Goal: Task Accomplishment & Management: Use online tool/utility

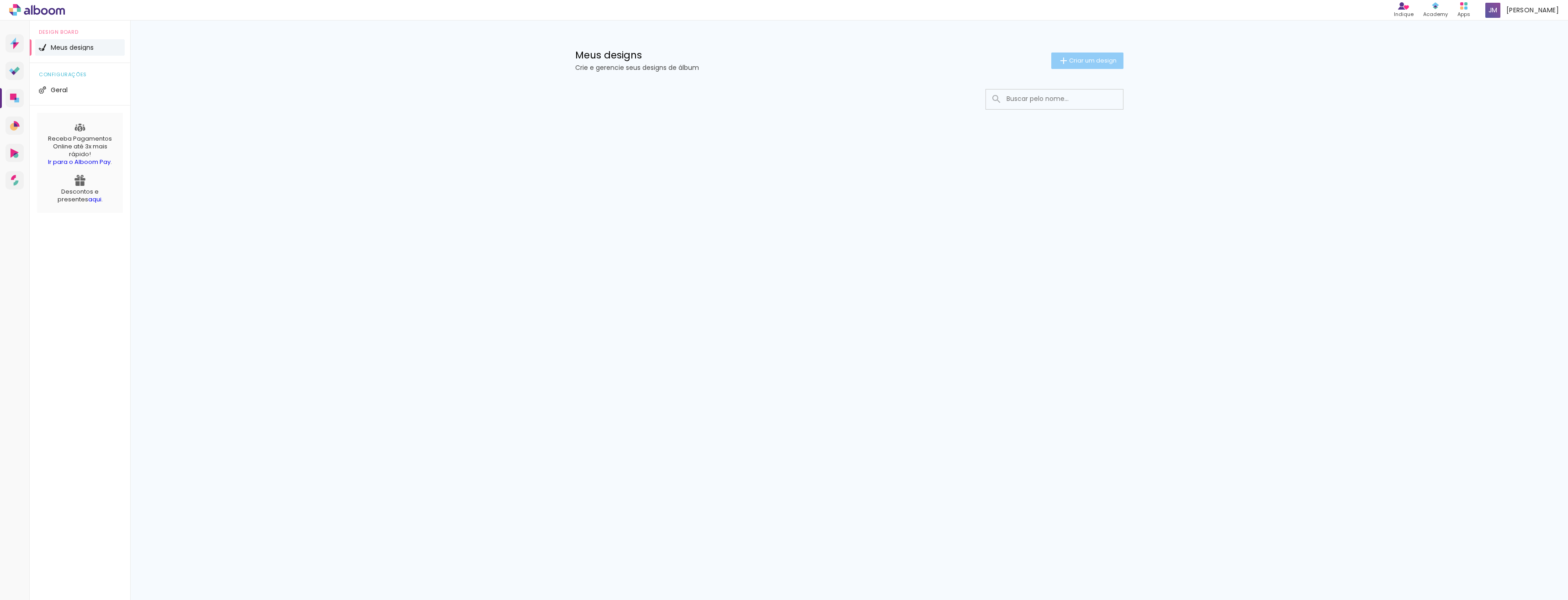
click at [1080, 66] on paper-button "Criar um design" at bounding box center [1087, 60] width 72 height 16
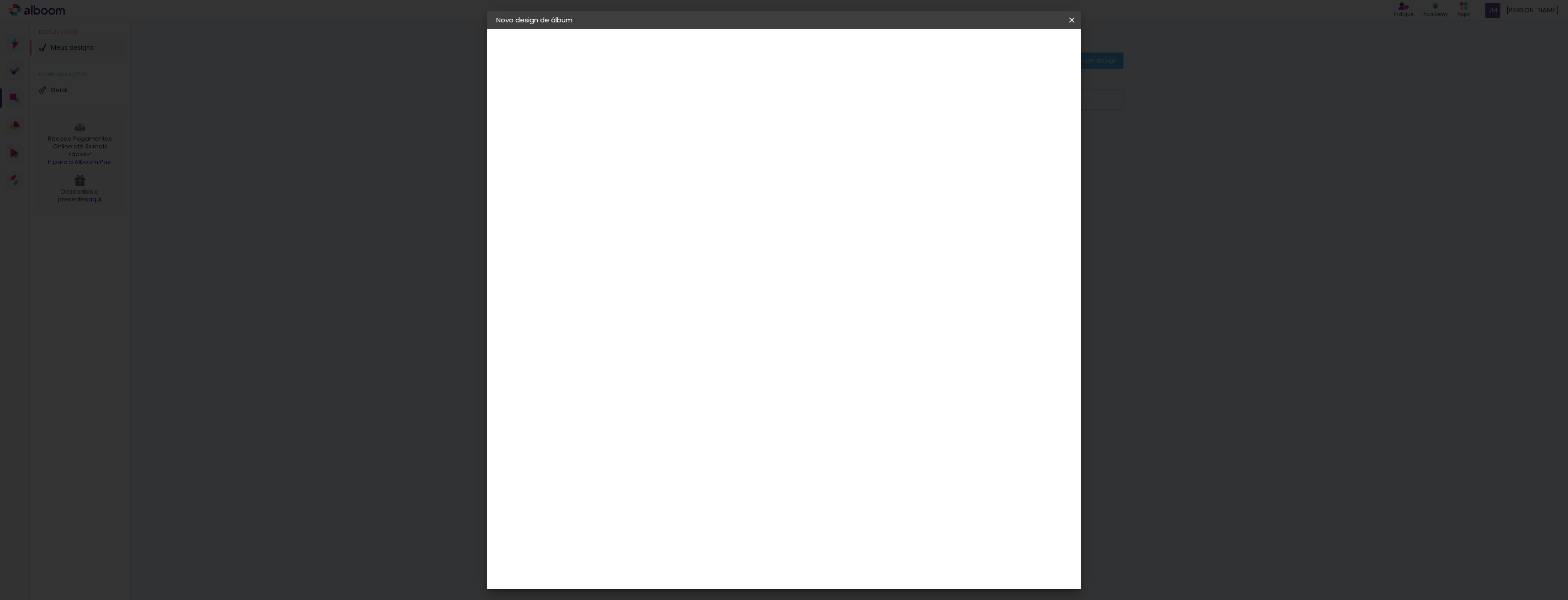
click at [646, 124] on input at bounding box center [646, 122] width 0 height 14
type input "Scarlett 2 anos"
type paper-input "Scarlett 2 anos"
click at [0, 0] on slot "Avançar" at bounding box center [0, 0] width 0 height 0
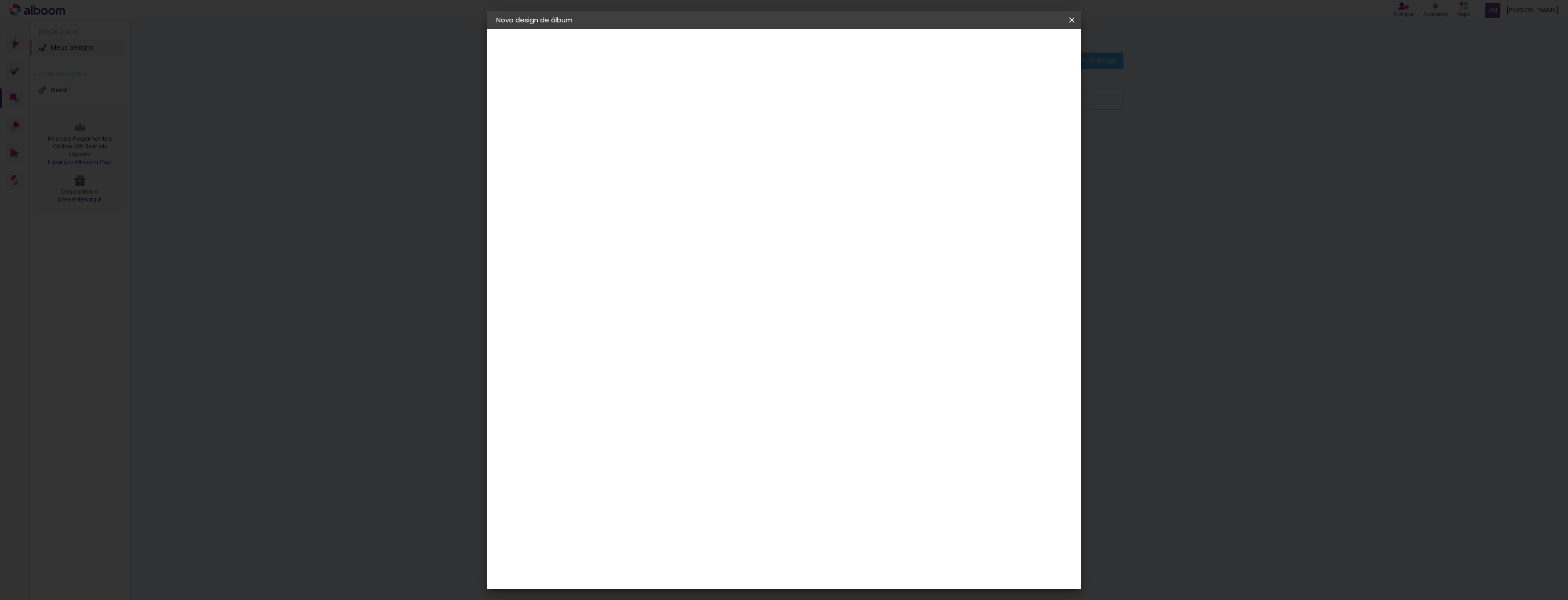
click at [696, 285] on div "Matias Encadernações" at bounding box center [668, 292] width 56 height 15
click at [0, 0] on slot "Avançar" at bounding box center [0, 0] width 0 height 0
click at [681, 152] on input "text" at bounding box center [663, 159] width 36 height 14
click at [0, 0] on slot "Panoramico Plus (Linho/Silk)" at bounding box center [0, 0] width 0 height 0
type input "Panoramico Plus (Linho/Silk)"
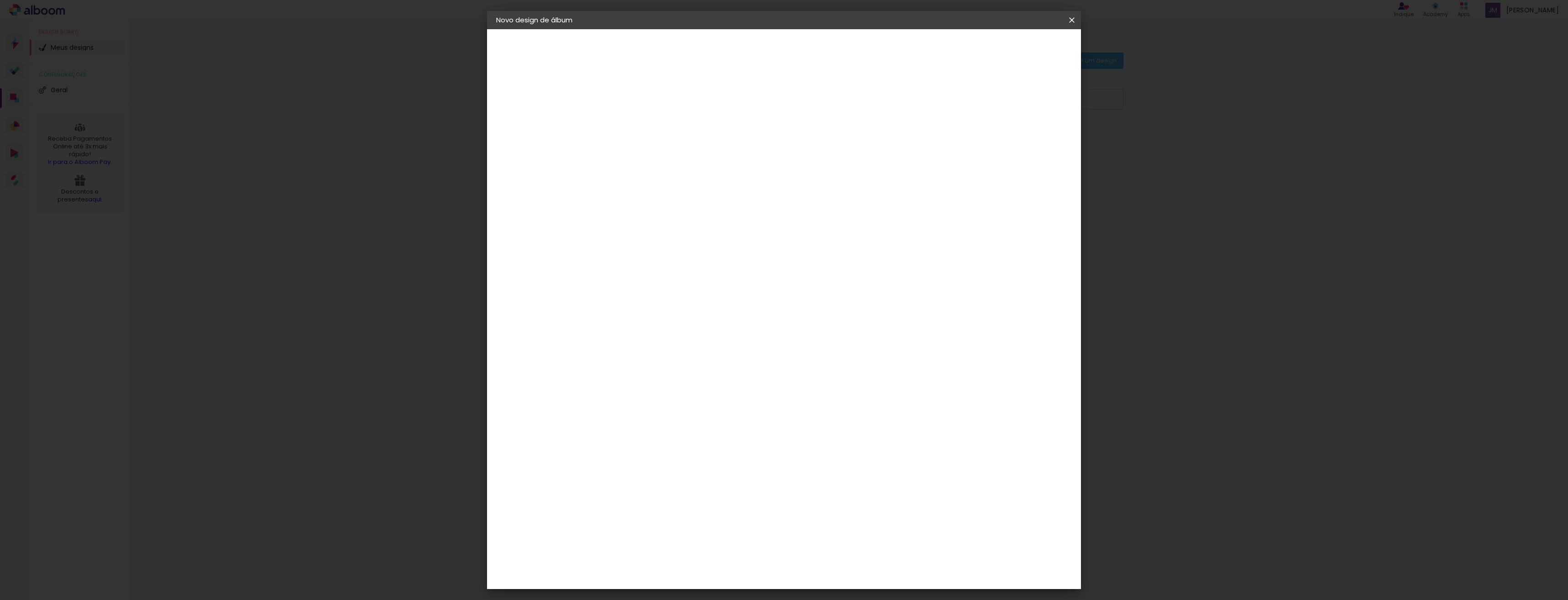
scroll to position [57, 0]
click at [707, 399] on span "25 × 35" at bounding box center [686, 408] width 43 height 19
click at [0, 0] on slot "Avançar" at bounding box center [0, 0] width 0 height 0
click at [1024, 54] on paper-button "Iniciar design" at bounding box center [994, 49] width 60 height 16
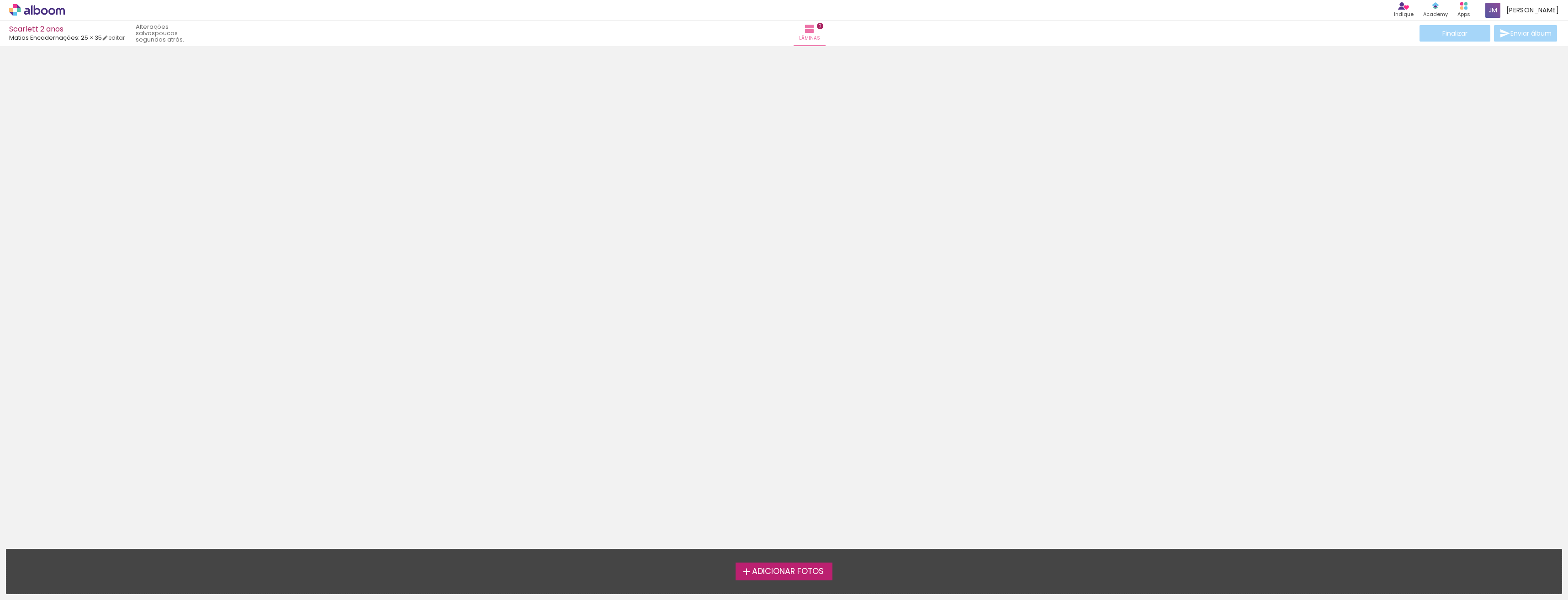
click at [805, 575] on span "Adicionar Fotos" at bounding box center [788, 572] width 72 height 9
click at [0, 0] on input "file" at bounding box center [0, 0] width 0 height 0
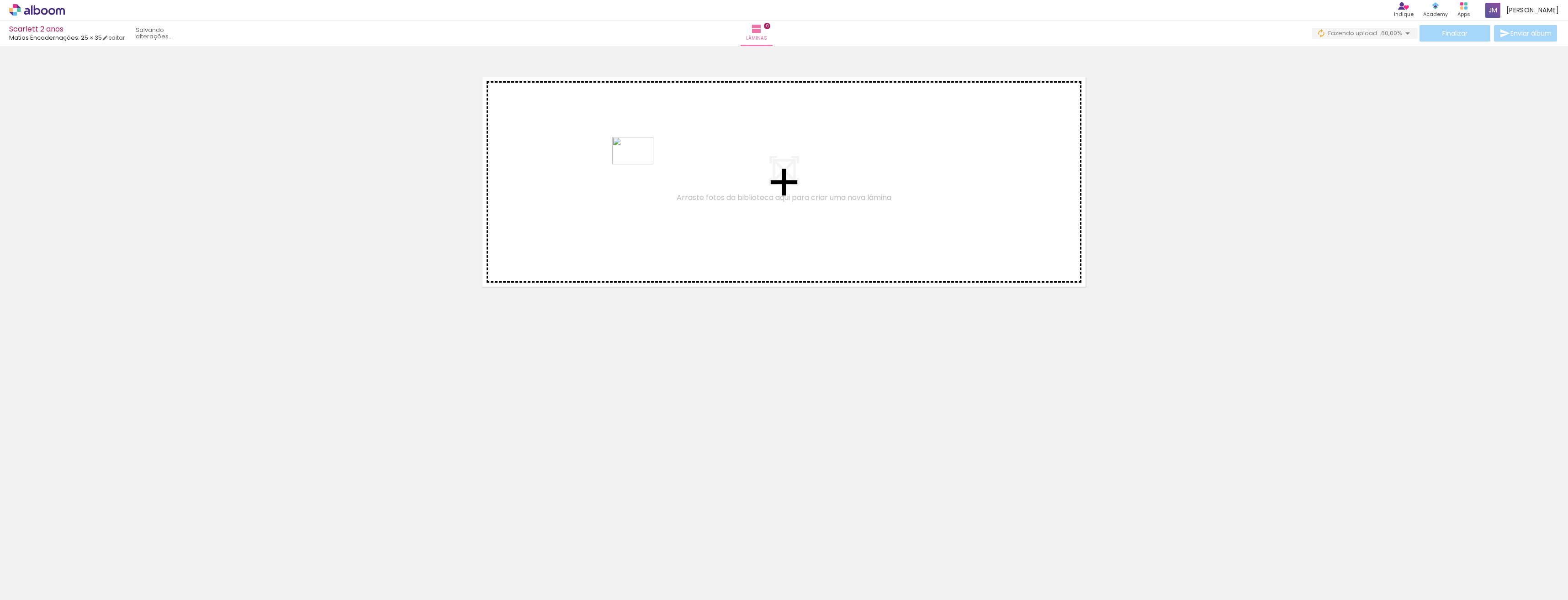
drag, startPoint x: 153, startPoint y: 574, endPoint x: 639, endPoint y: 159, distance: 639.1
click at [639, 159] on quentale-workspace at bounding box center [784, 300] width 1568 height 600
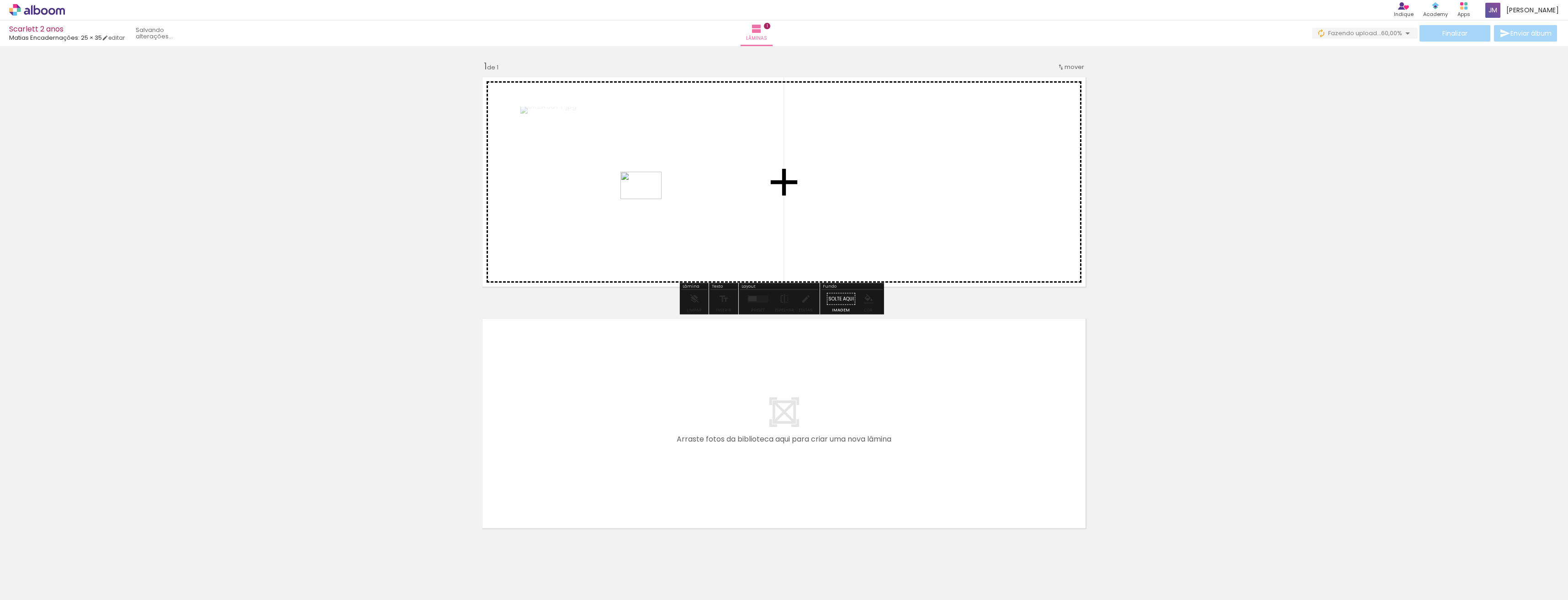
drag, startPoint x: 296, startPoint y: 570, endPoint x: 648, endPoint y: 199, distance: 511.4
click at [648, 199] on quentale-workspace at bounding box center [784, 300] width 1568 height 600
drag, startPoint x: 249, startPoint y: 574, endPoint x: 711, endPoint y: 141, distance: 633.2
click at [711, 141] on quentale-workspace at bounding box center [784, 300] width 1568 height 600
drag, startPoint x: 184, startPoint y: 577, endPoint x: 862, endPoint y: 139, distance: 807.2
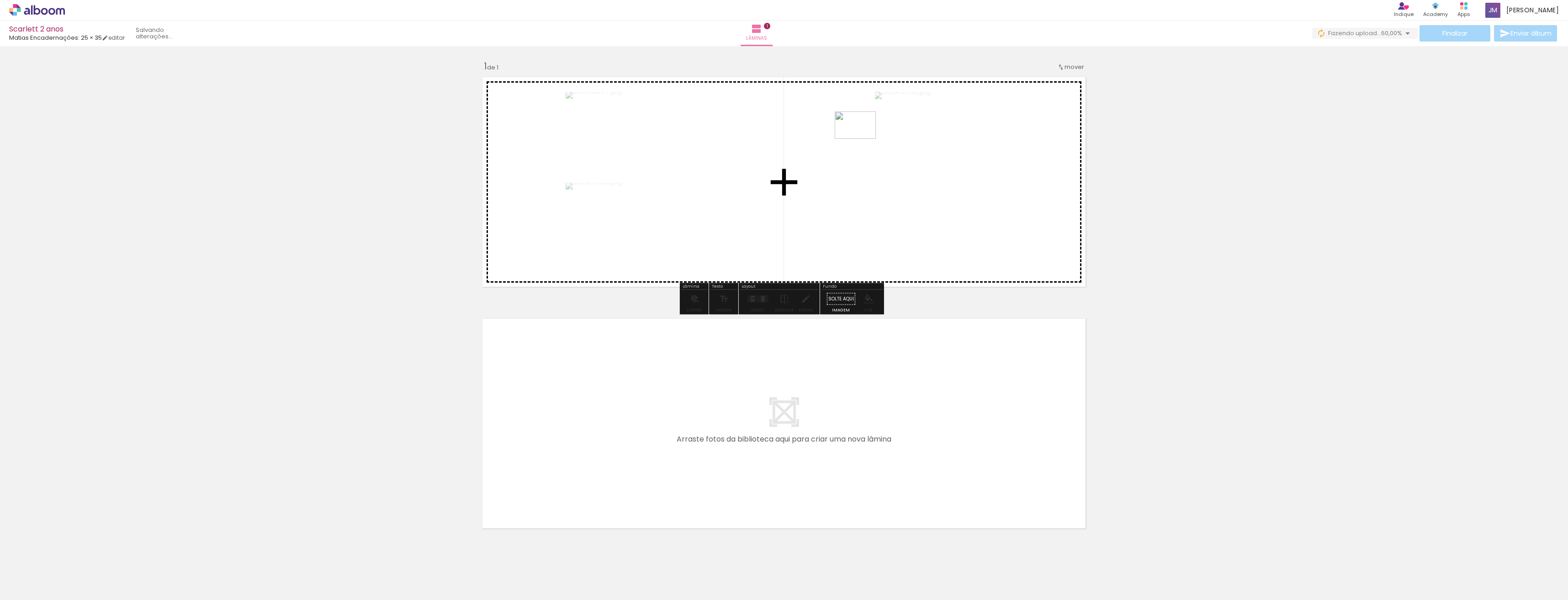
click at [862, 139] on quentale-workspace at bounding box center [784, 300] width 1568 height 600
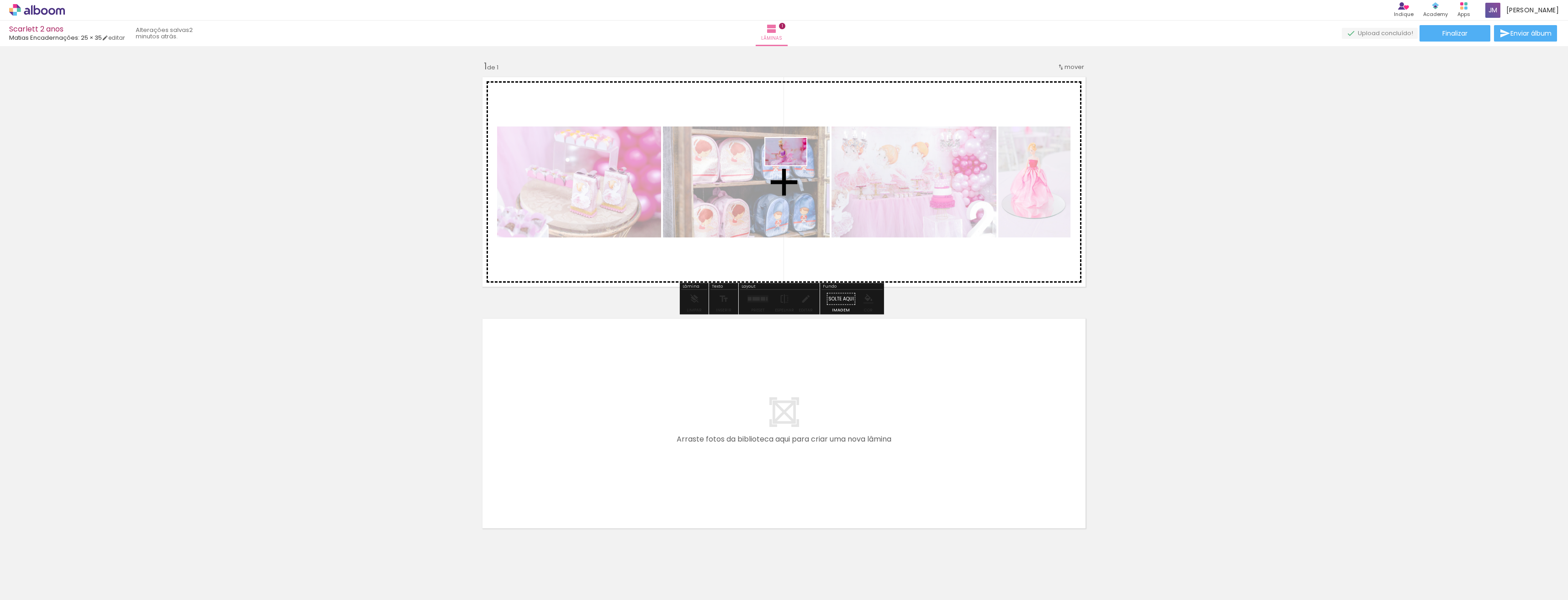
drag, startPoint x: 101, startPoint y: 577, endPoint x: 793, endPoint y: 166, distance: 804.9
click at [793, 166] on quentale-workspace at bounding box center [784, 300] width 1568 height 600
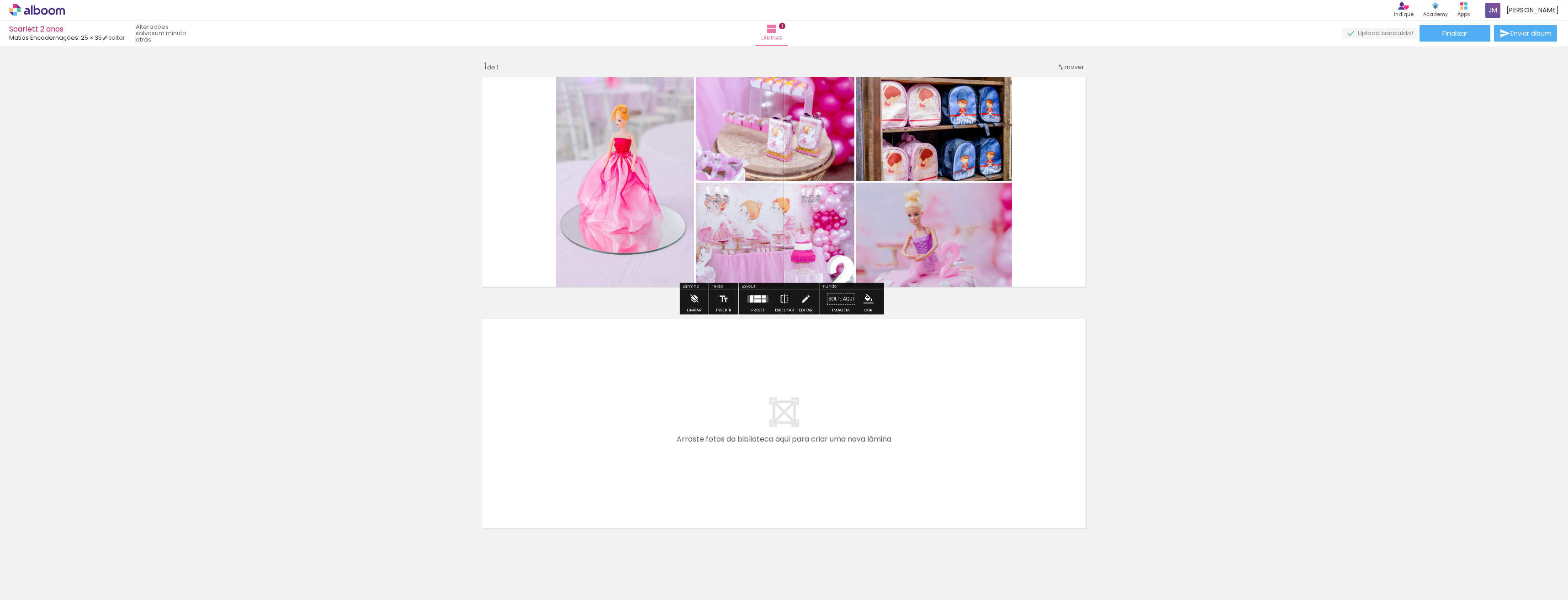
click at [1287, 245] on div "Inserir lâmina 1 de 1" at bounding box center [784, 291] width 1568 height 484
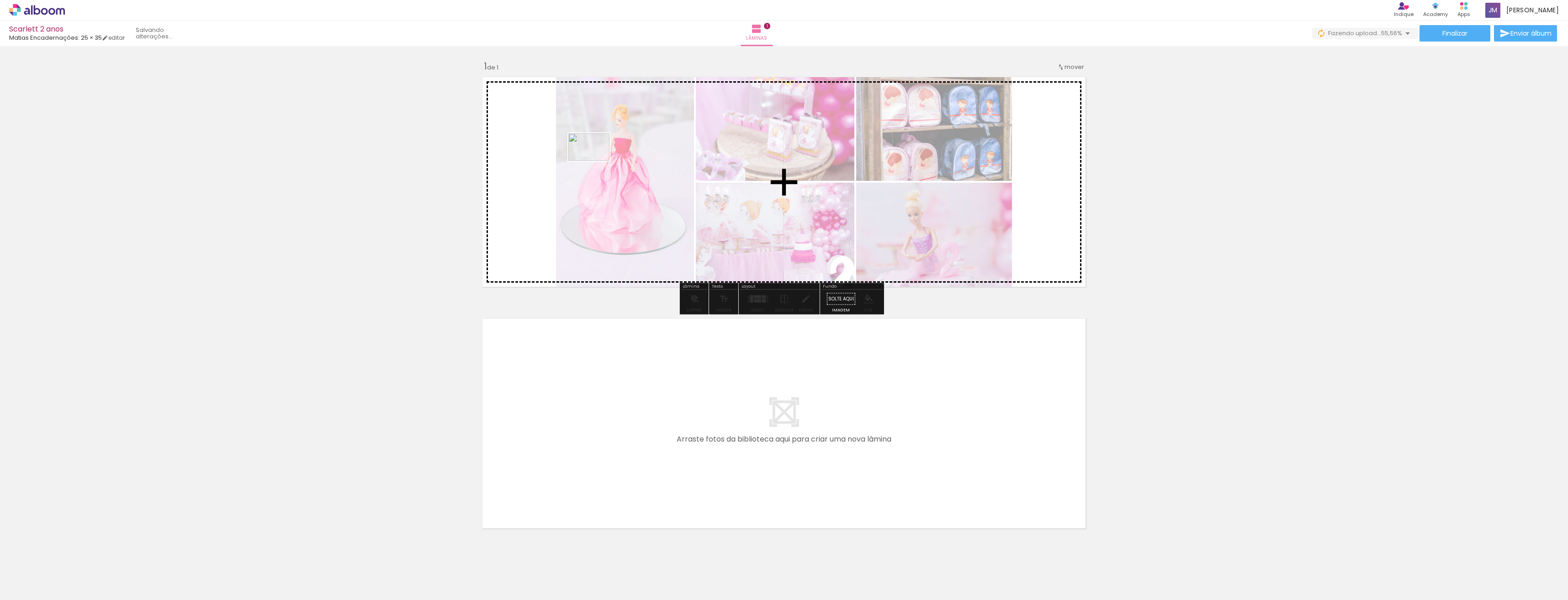
drag, startPoint x: 409, startPoint y: 573, endPoint x: 596, endPoint y: 161, distance: 452.5
click at [596, 161] on quentale-workspace at bounding box center [784, 300] width 1568 height 600
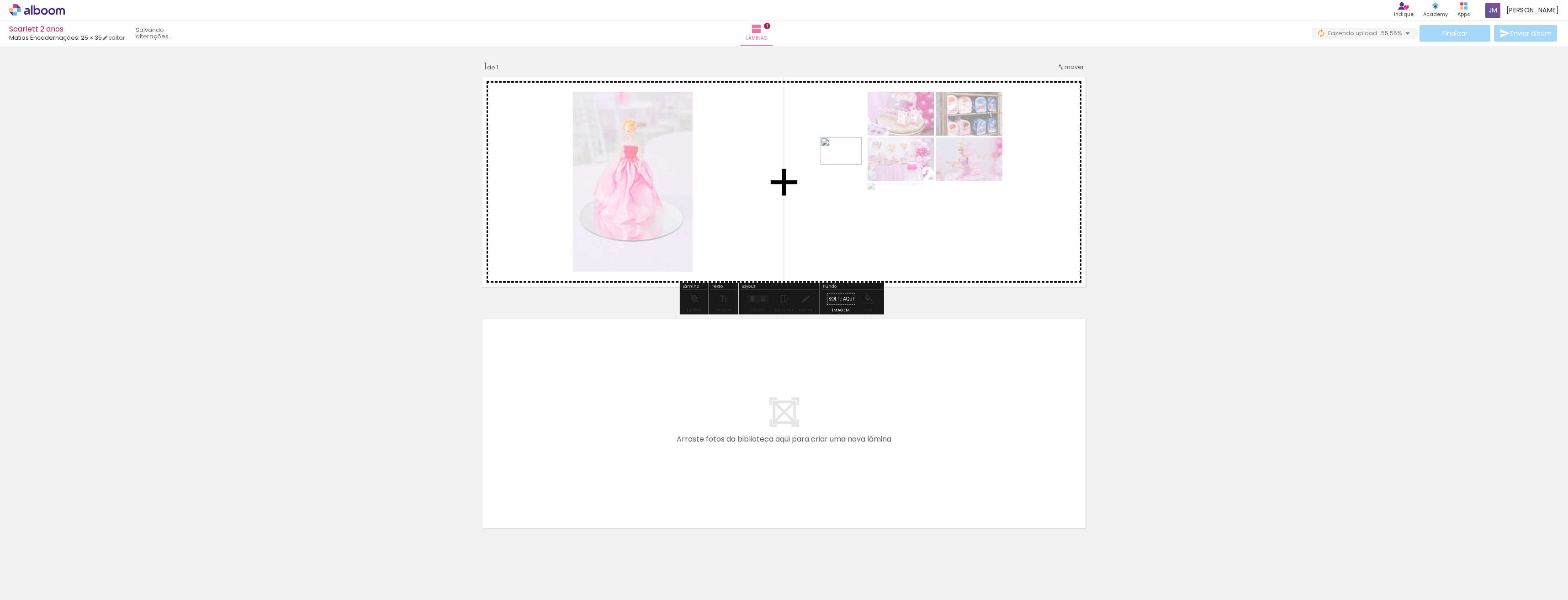
drag, startPoint x: 439, startPoint y: 575, endPoint x: 848, endPoint y: 165, distance: 579.1
click at [848, 165] on quentale-workspace at bounding box center [784, 300] width 1568 height 600
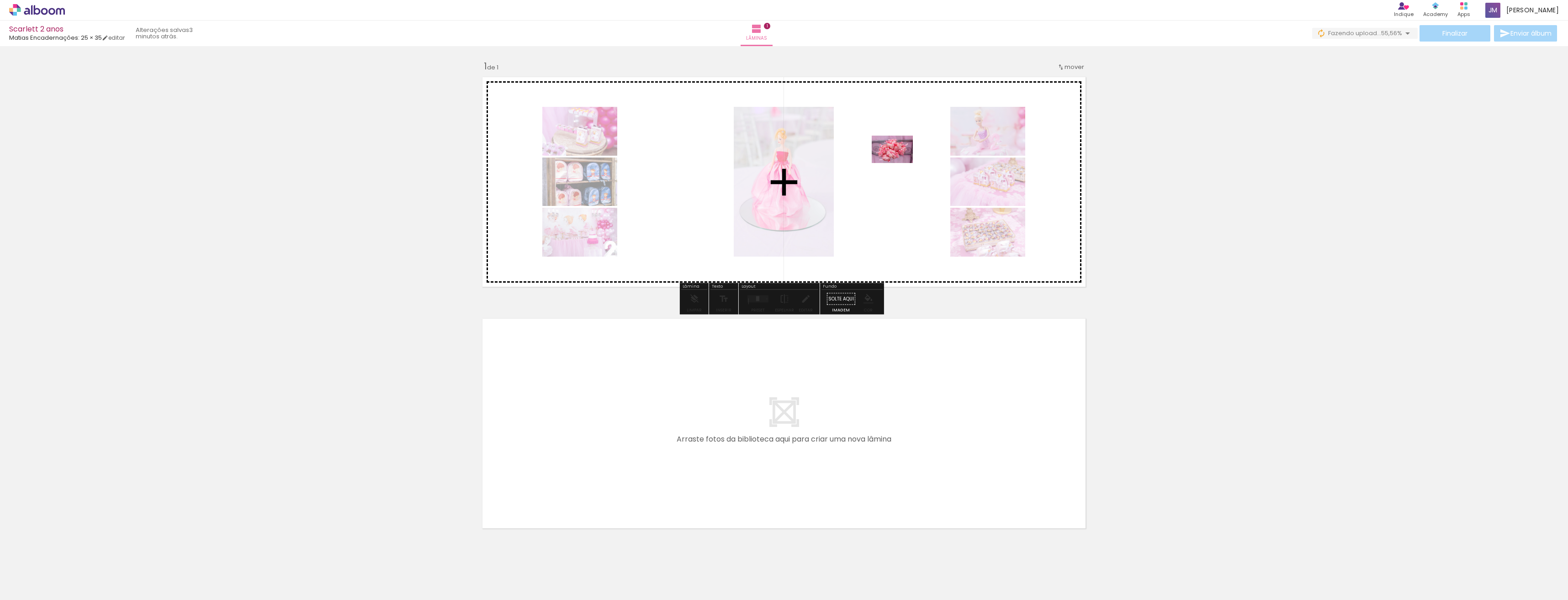
drag, startPoint x: 510, startPoint y: 574, endPoint x: 899, endPoint y: 163, distance: 565.9
click at [899, 163] on quentale-workspace at bounding box center [784, 300] width 1568 height 600
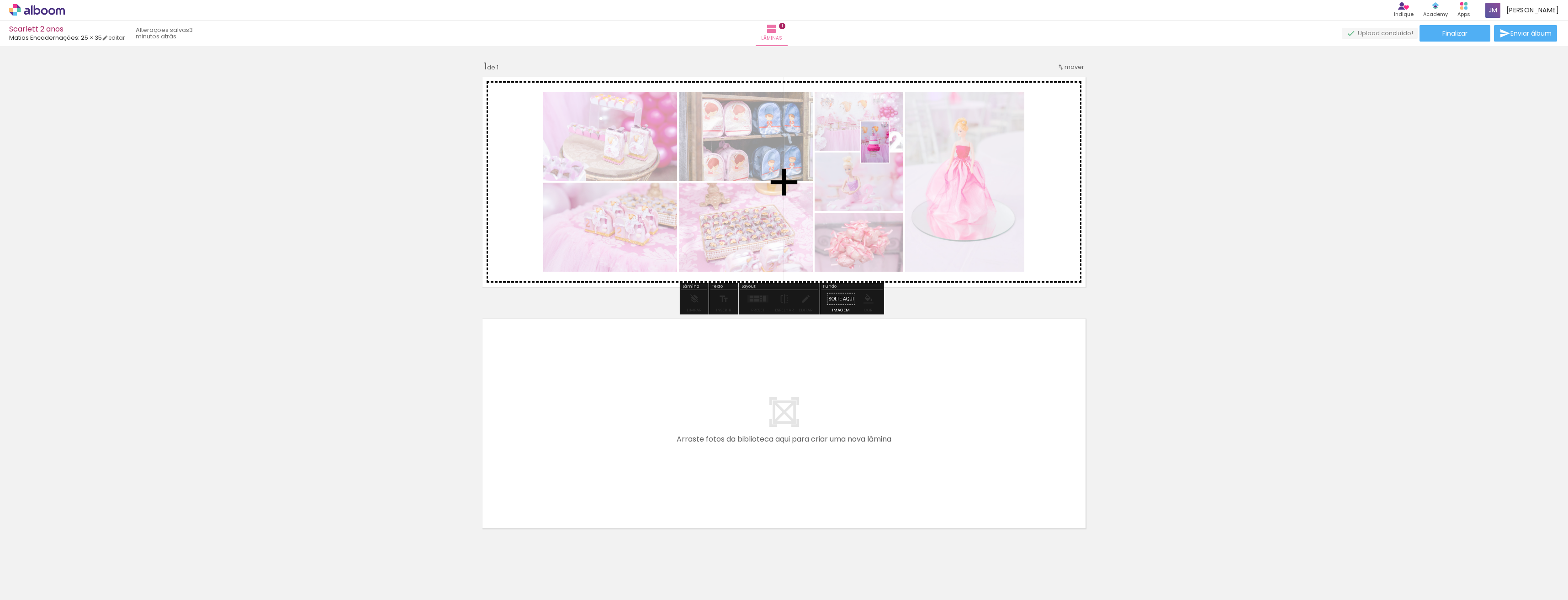
drag, startPoint x: 352, startPoint y: 577, endPoint x: 889, endPoint y: 149, distance: 686.7
click at [889, 149] on quentale-workspace at bounding box center [784, 300] width 1568 height 600
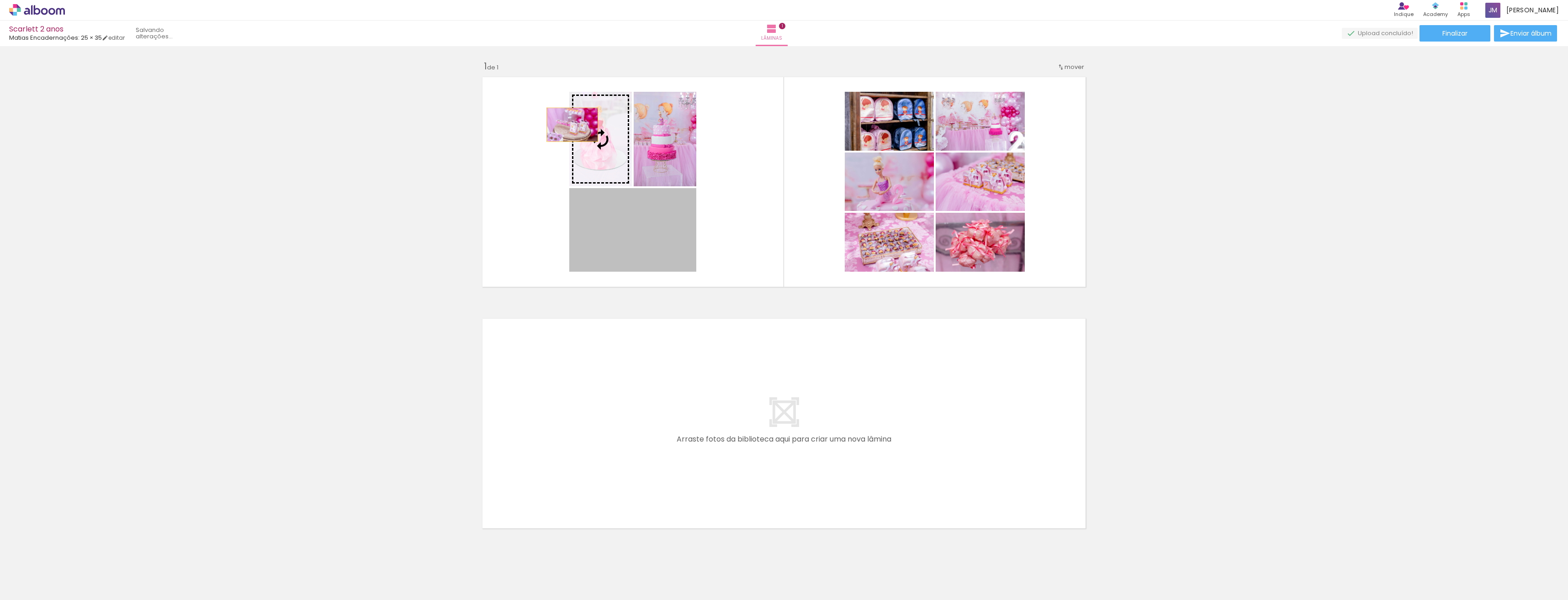
drag, startPoint x: 646, startPoint y: 254, endPoint x: 569, endPoint y: 125, distance: 150.2
click at [0, 0] on slot at bounding box center [0, 0] width 0 height 0
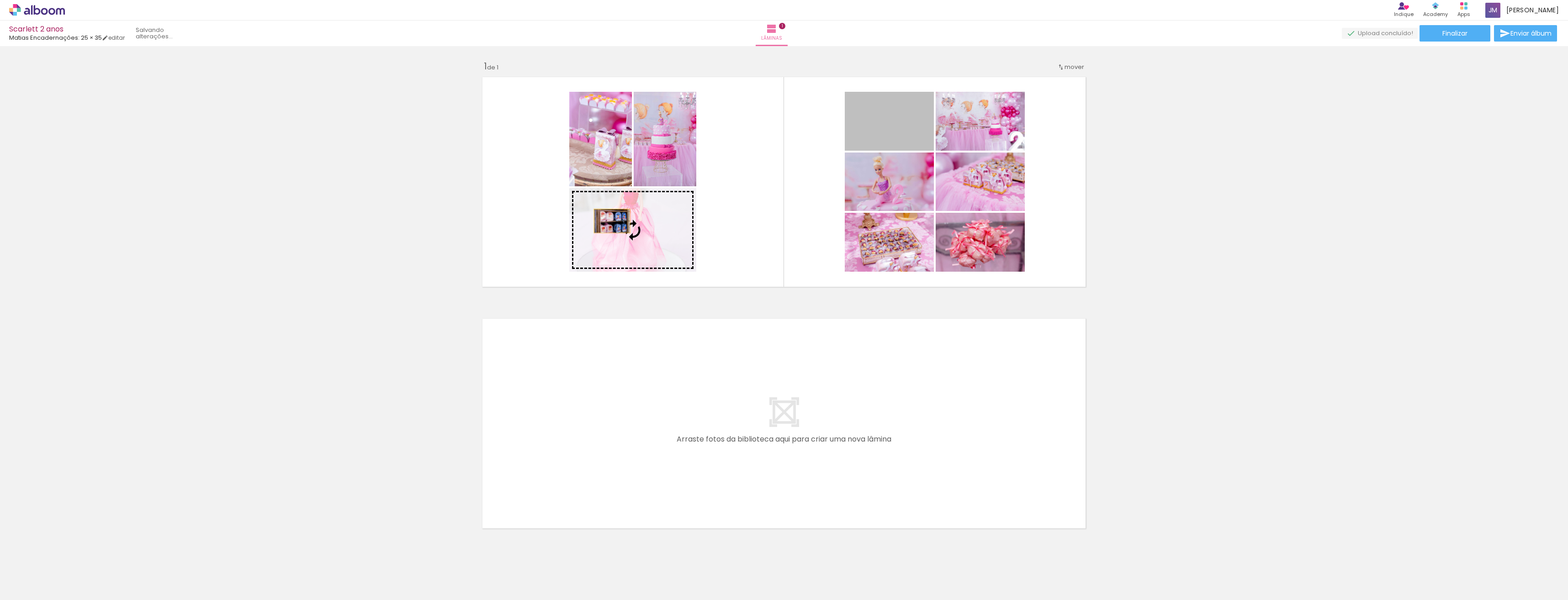
drag, startPoint x: 911, startPoint y: 131, endPoint x: 607, endPoint y: 221, distance: 317.0
click at [0, 0] on slot at bounding box center [0, 0] width 0 height 0
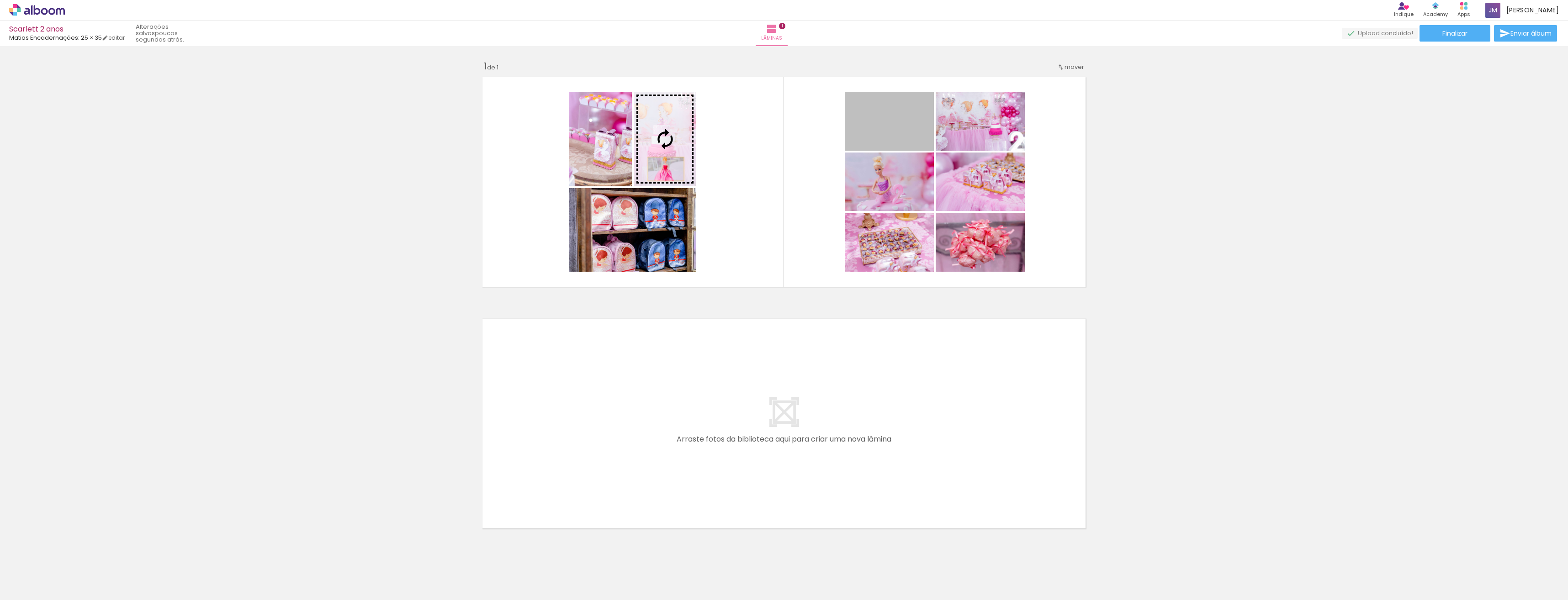
drag, startPoint x: 889, startPoint y: 128, endPoint x: 662, endPoint y: 169, distance: 230.7
click at [0, 0] on slot at bounding box center [0, 0] width 0 height 0
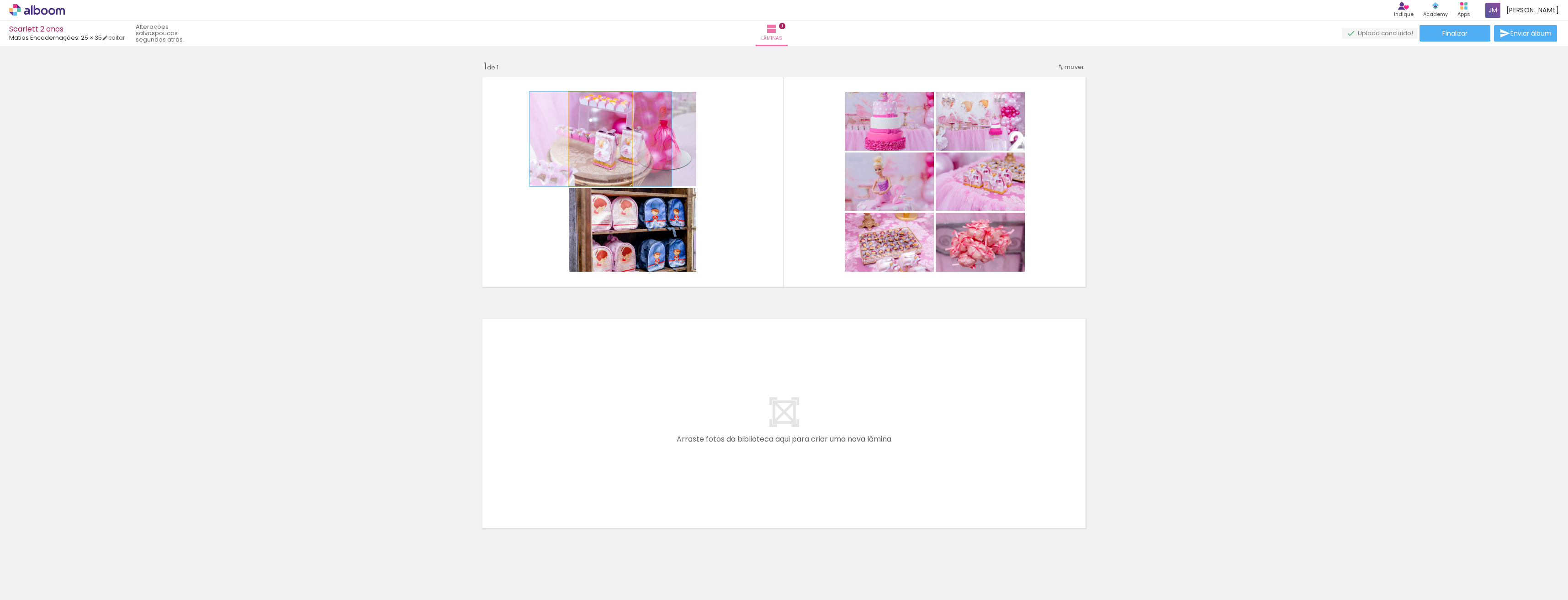
click at [604, 147] on quentale-photo at bounding box center [600, 139] width 63 height 94
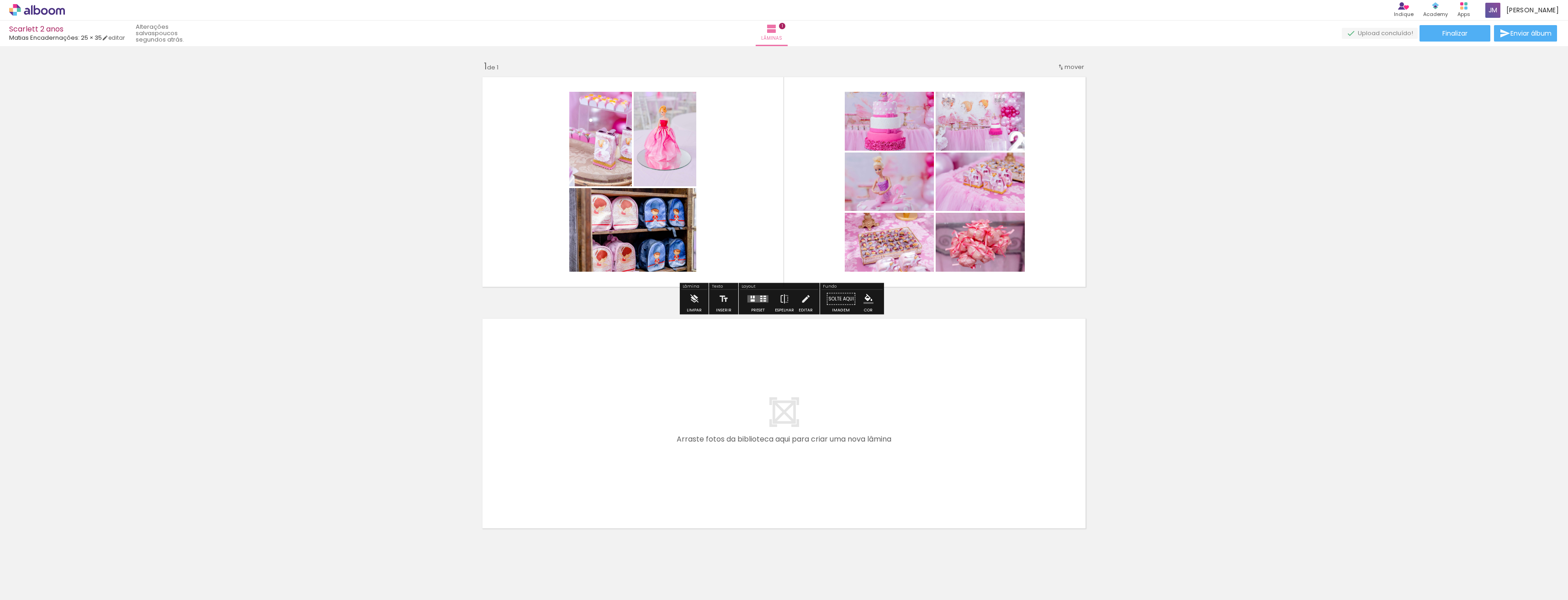
click at [604, 147] on quentale-photo at bounding box center [600, 139] width 63 height 94
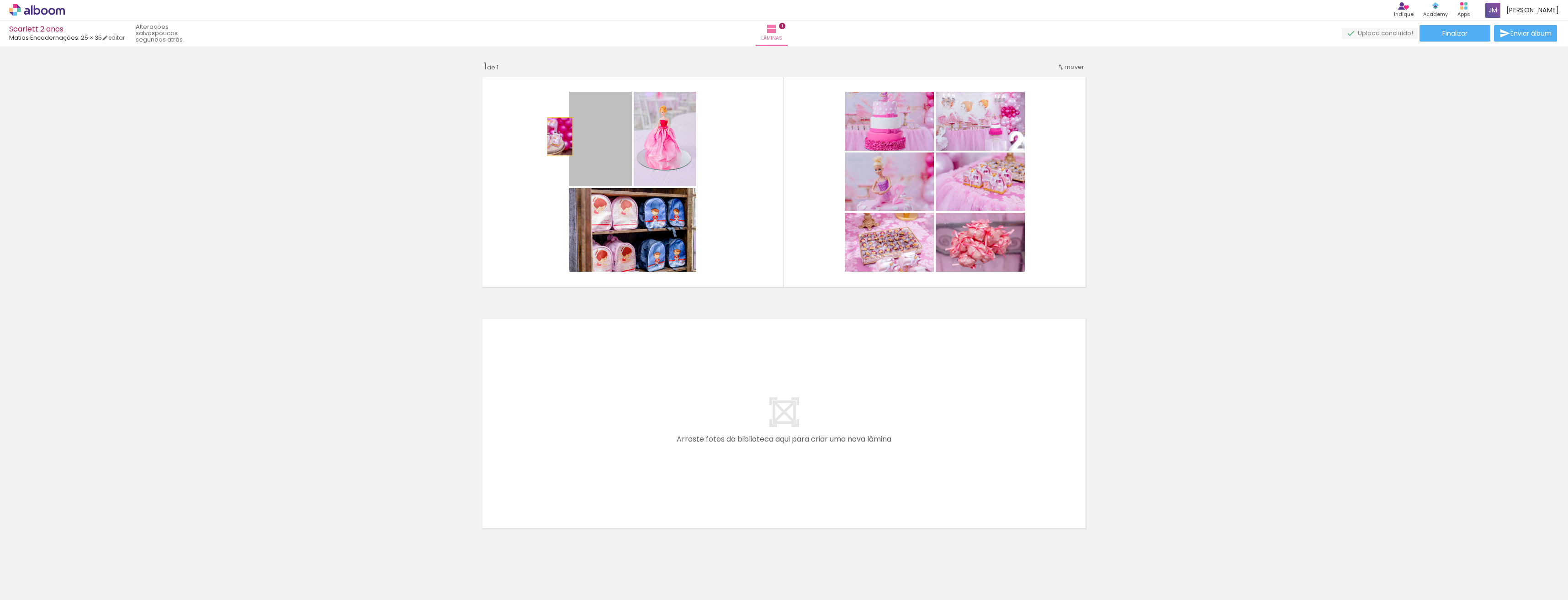
drag, startPoint x: 604, startPoint y: 147, endPoint x: 556, endPoint y: 136, distance: 49.2
click at [556, 136] on quentale-layouter at bounding box center [784, 182] width 612 height 219
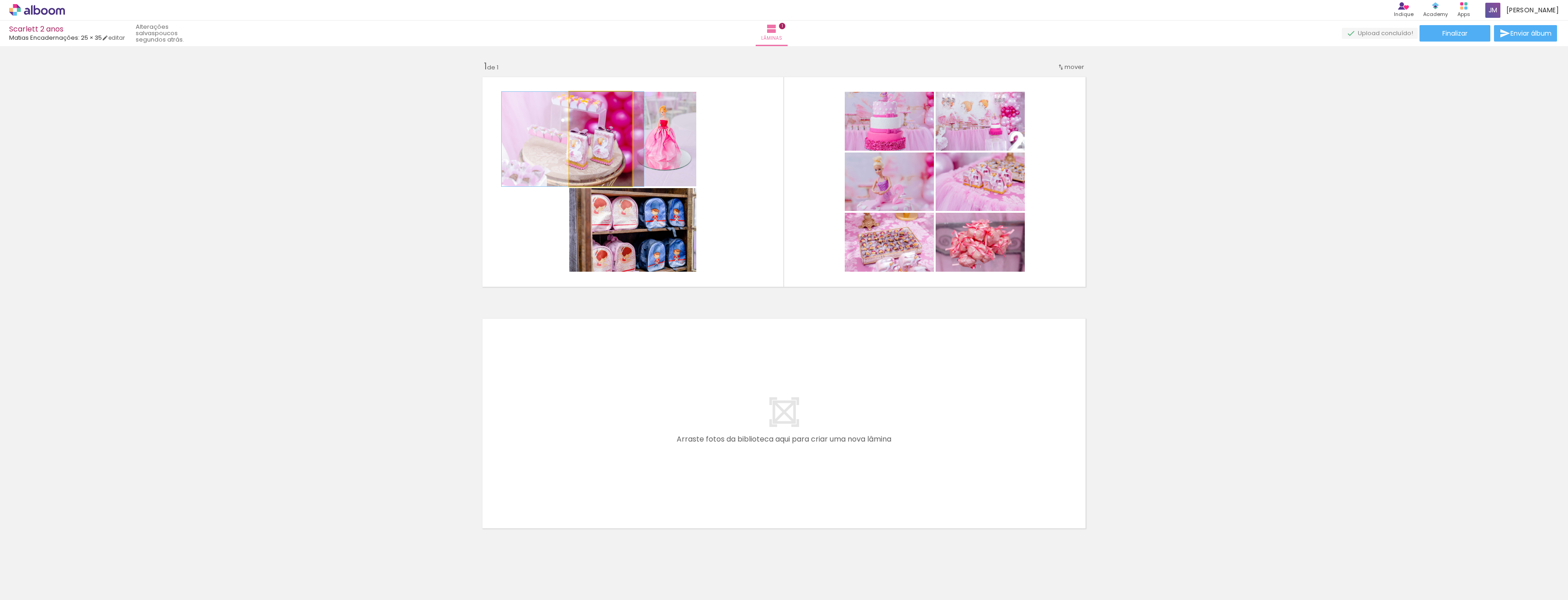
drag, startPoint x: 594, startPoint y: 143, endPoint x: 606, endPoint y: 148, distance: 13.0
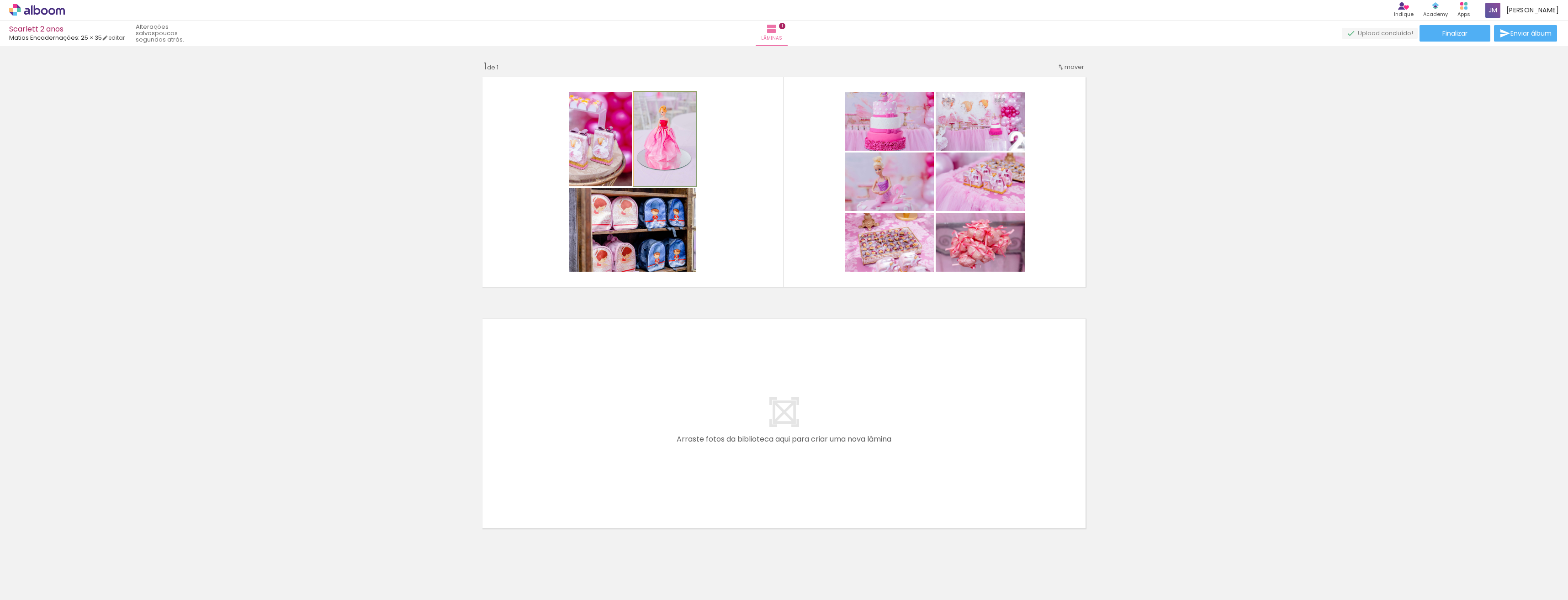
click at [645, 145] on quentale-photo at bounding box center [665, 139] width 63 height 94
drag, startPoint x: 673, startPoint y: 147, endPoint x: 752, endPoint y: 169, distance: 82.0
click at [753, 169] on quentale-layouter at bounding box center [784, 182] width 612 height 219
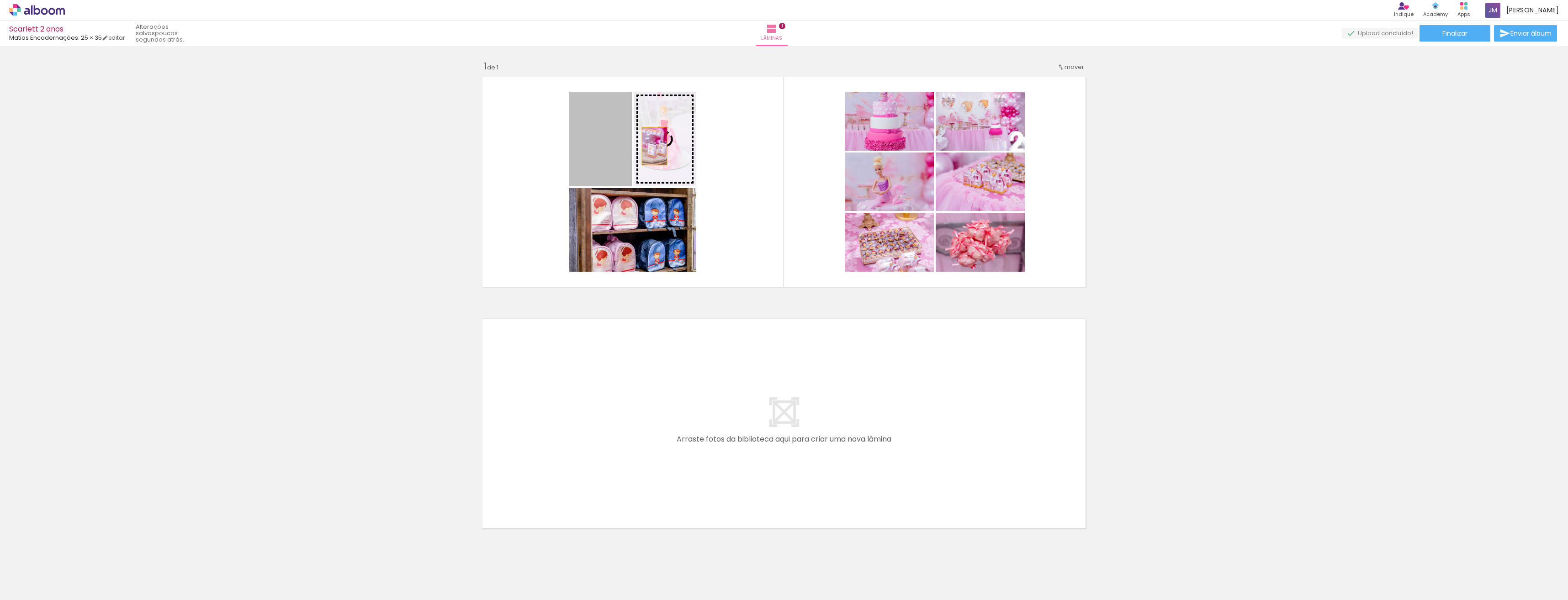
drag, startPoint x: 614, startPoint y: 144, endPoint x: 647, endPoint y: 147, distance: 33.1
click at [0, 0] on slot at bounding box center [0, 0] width 0 height 0
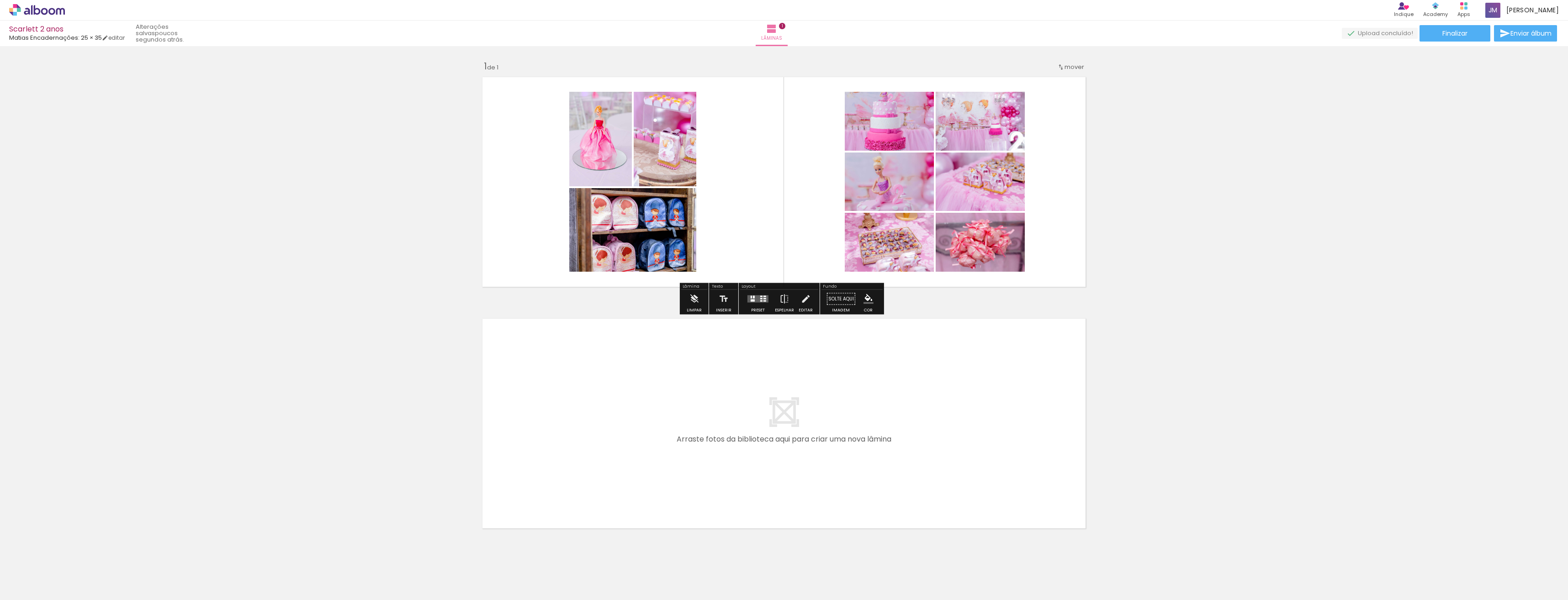
click at [670, 145] on quentale-photo at bounding box center [665, 139] width 63 height 94
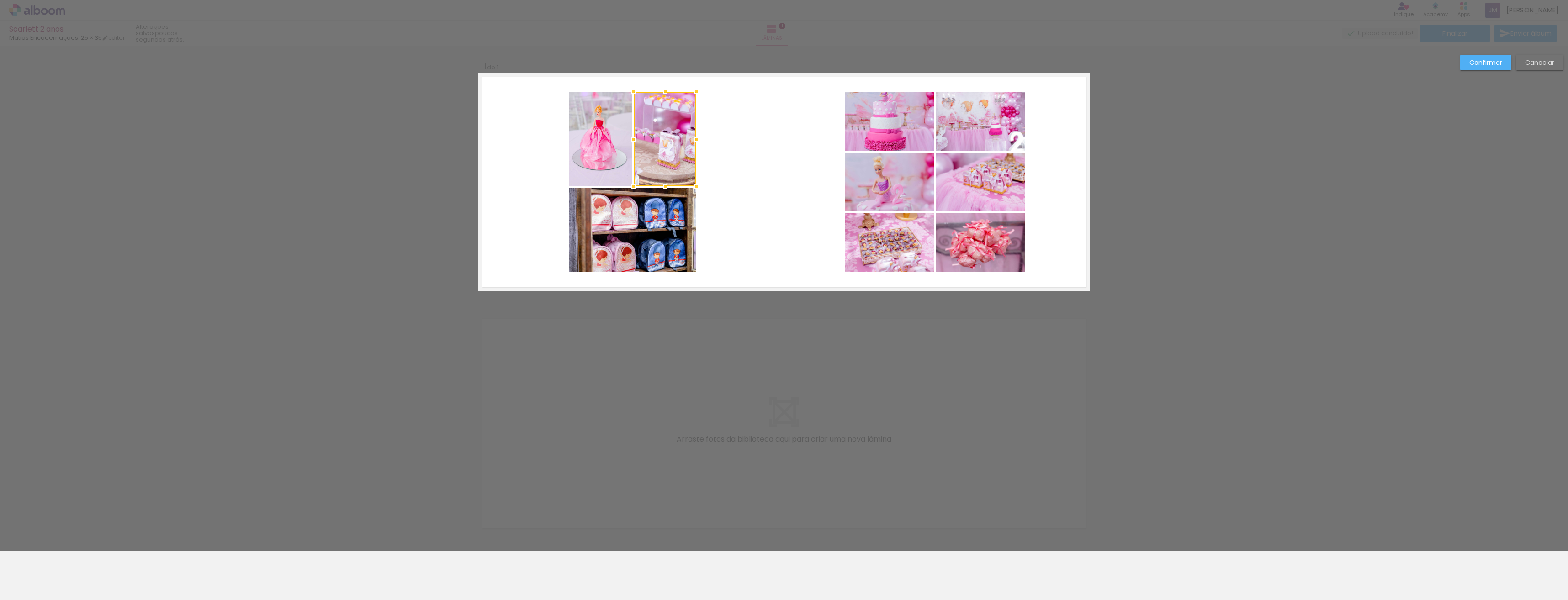
click at [670, 145] on div at bounding box center [665, 139] width 63 height 94
drag, startPoint x: 978, startPoint y: 65, endPoint x: 1035, endPoint y: 40, distance: 62.2
click at [979, 63] on div "Confirmar Cancelar" at bounding box center [784, 299] width 1568 height 505
click at [1067, 29] on div at bounding box center [784, 23] width 1568 height 46
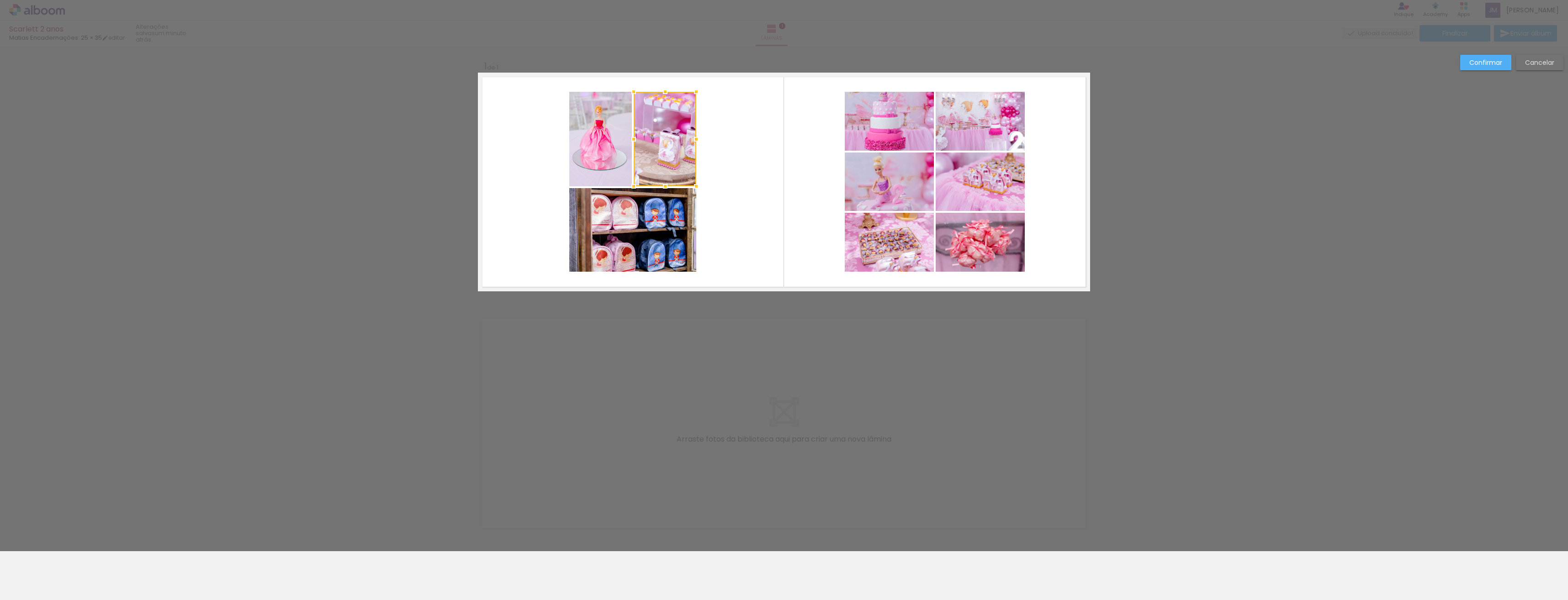
drag, startPoint x: 1382, startPoint y: 116, endPoint x: 1547, endPoint y: 111, distance: 165.1
click at [1383, 116] on div "Confirmar Cancelar" at bounding box center [784, 299] width 1568 height 505
click at [0, 0] on slot "Cancelar" at bounding box center [0, 0] width 0 height 0
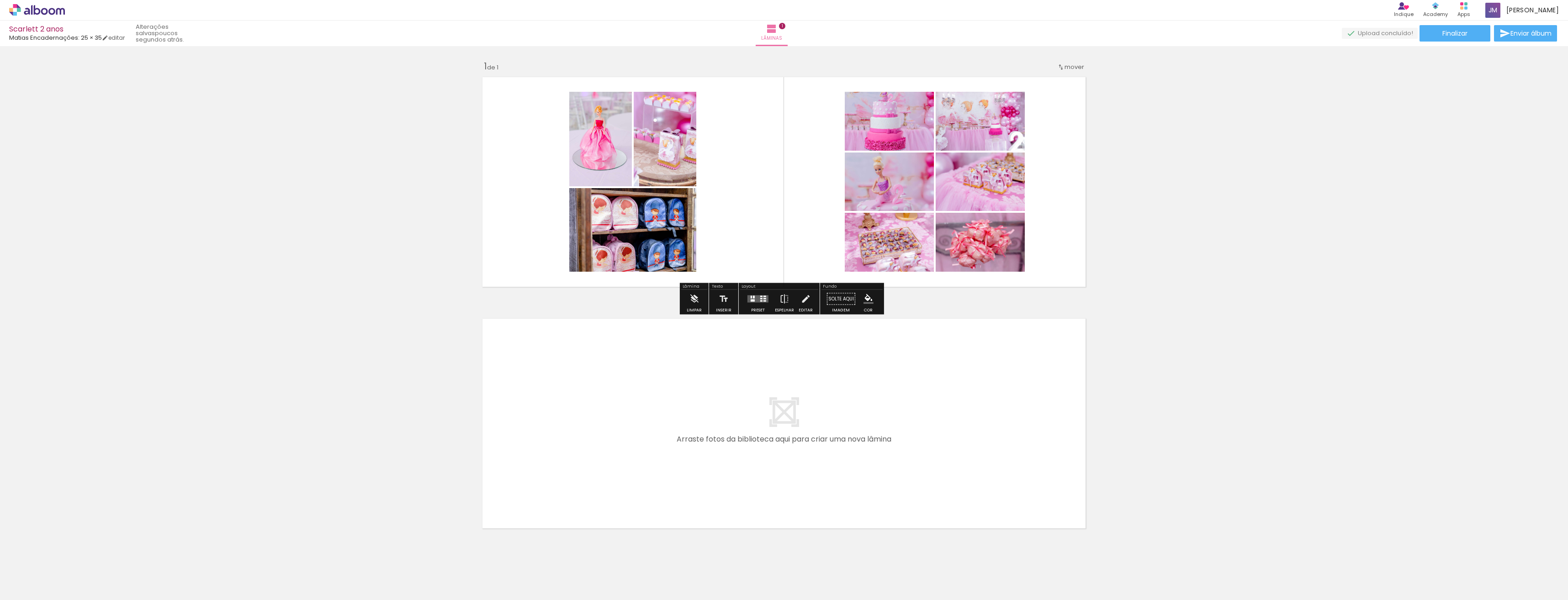
drag, startPoint x: 664, startPoint y: 149, endPoint x: 593, endPoint y: 148, distance: 71.0
drag, startPoint x: 593, startPoint y: 148, endPoint x: 619, endPoint y: 142, distance: 26.7
click at [619, 142] on quentale-photo at bounding box center [600, 139] width 63 height 94
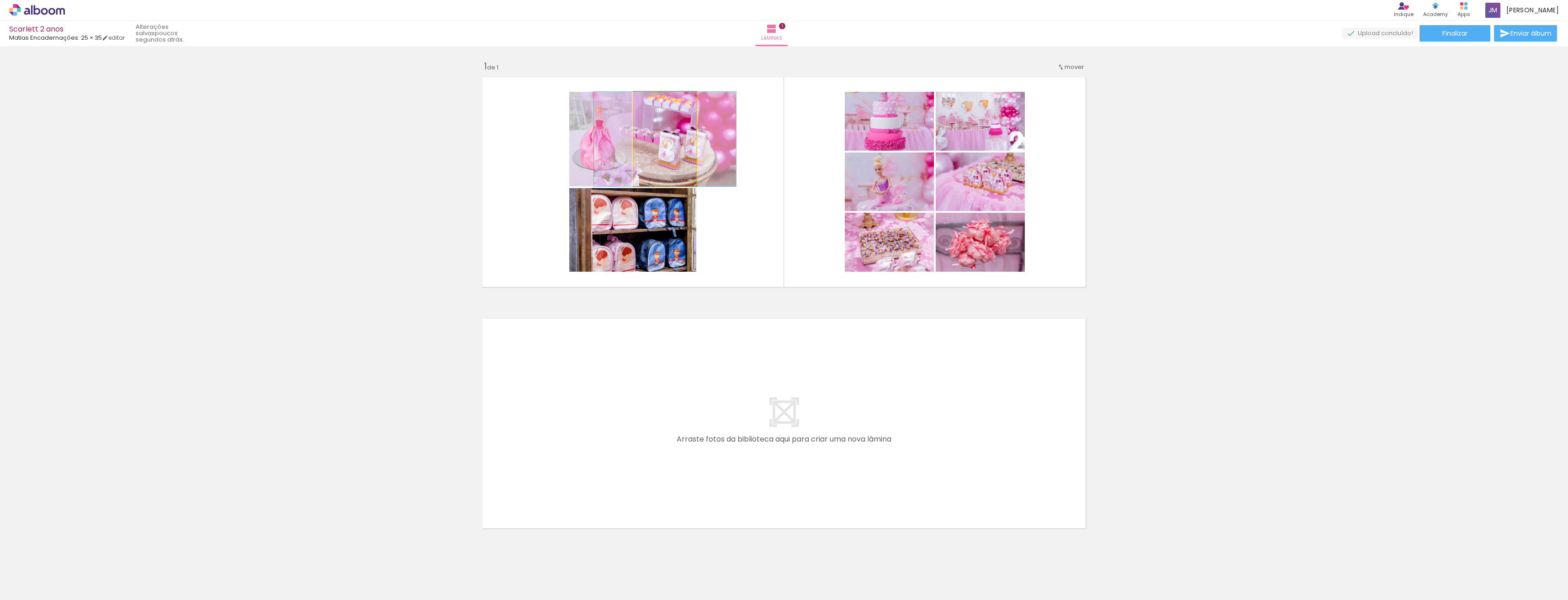
click at [660, 172] on quentale-photo at bounding box center [665, 139] width 63 height 94
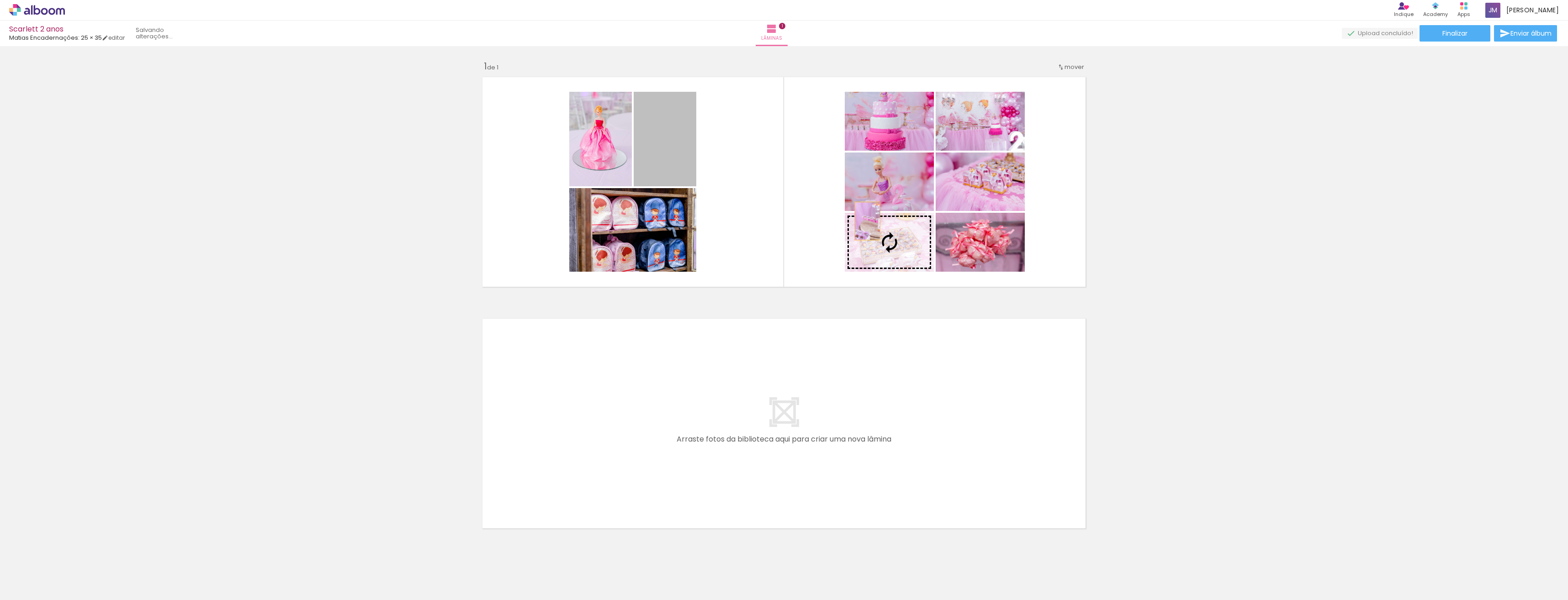
drag, startPoint x: 698, startPoint y: 186, endPoint x: 864, endPoint y: 221, distance: 169.6
click at [0, 0] on slot at bounding box center [0, 0] width 0 height 0
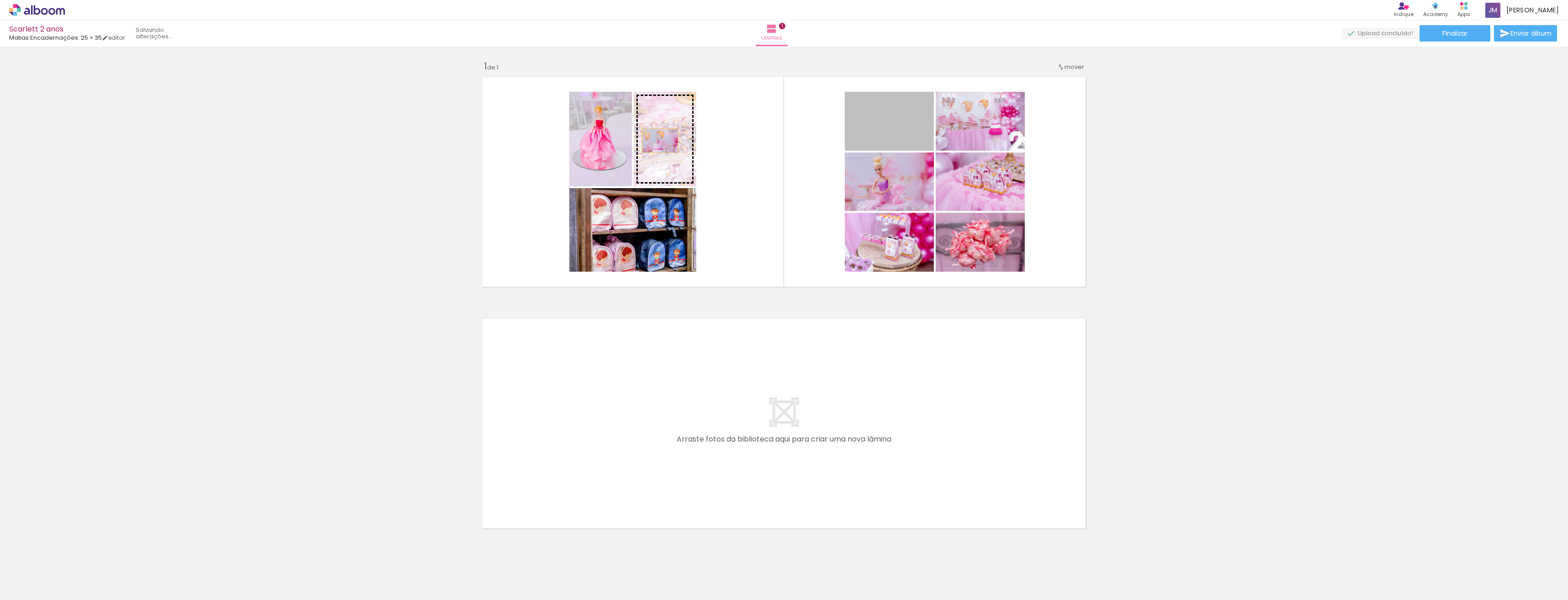
drag, startPoint x: 895, startPoint y: 127, endPoint x: 657, endPoint y: 141, distance: 238.4
click at [0, 0] on slot at bounding box center [0, 0] width 0 height 0
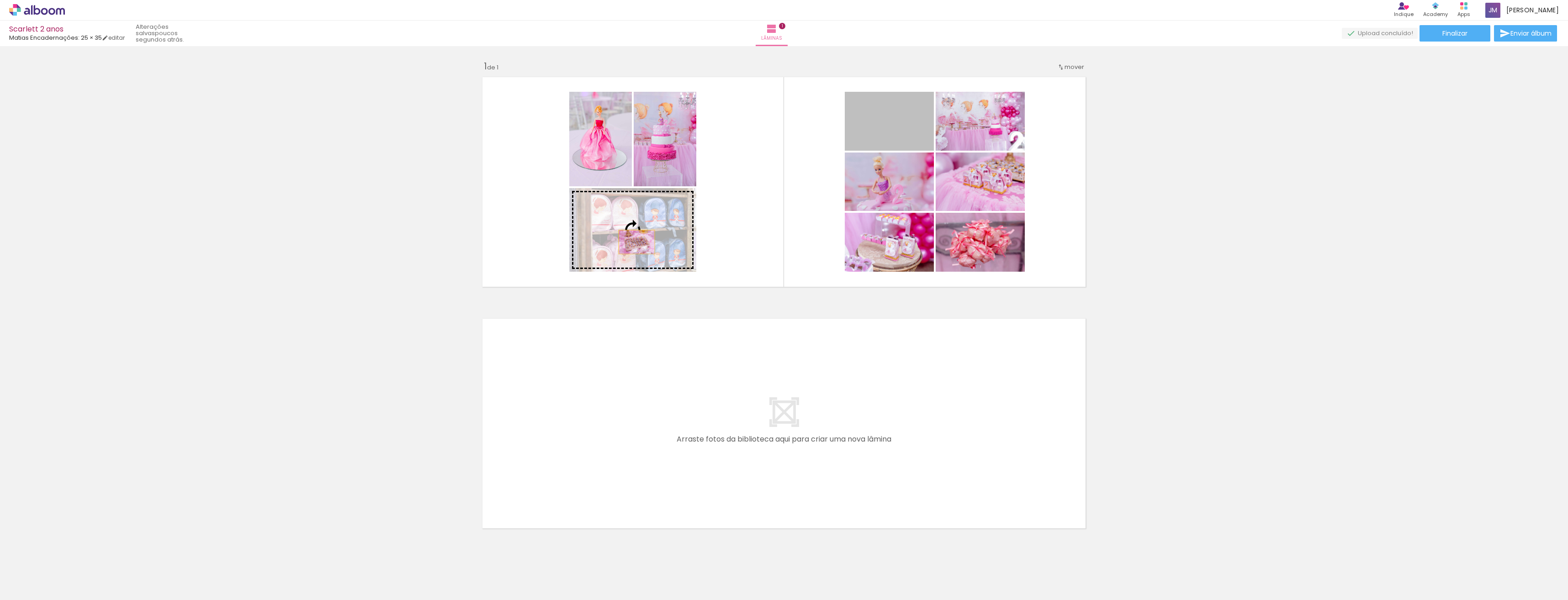
drag, startPoint x: 879, startPoint y: 133, endPoint x: 635, endPoint y: 239, distance: 266.0
click at [0, 0] on slot at bounding box center [0, 0] width 0 height 0
